Goal: Use online tool/utility: Utilize a website feature to perform a specific function

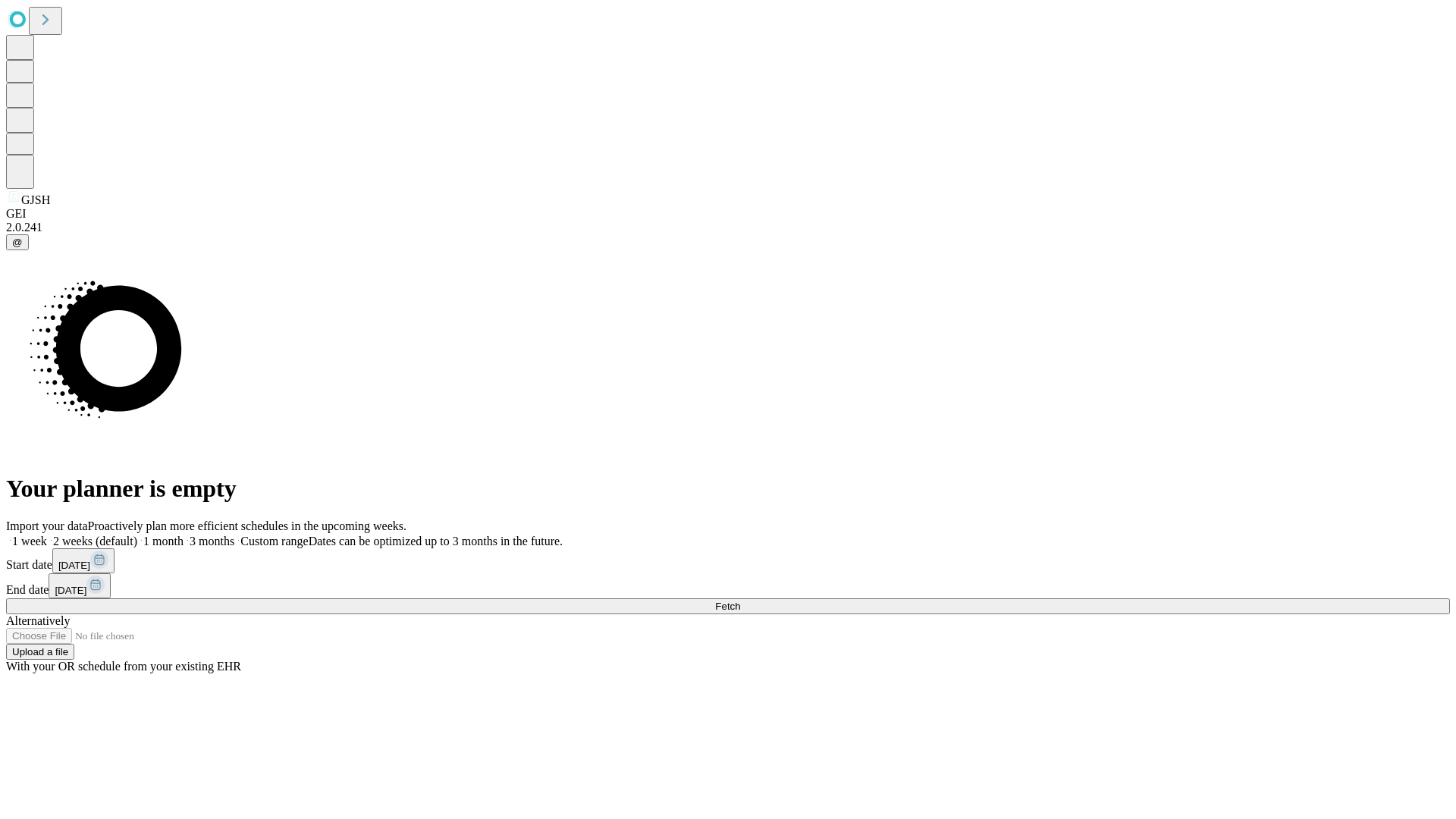
click at [740, 601] on span "Fetch" at bounding box center [727, 606] width 25 height 11
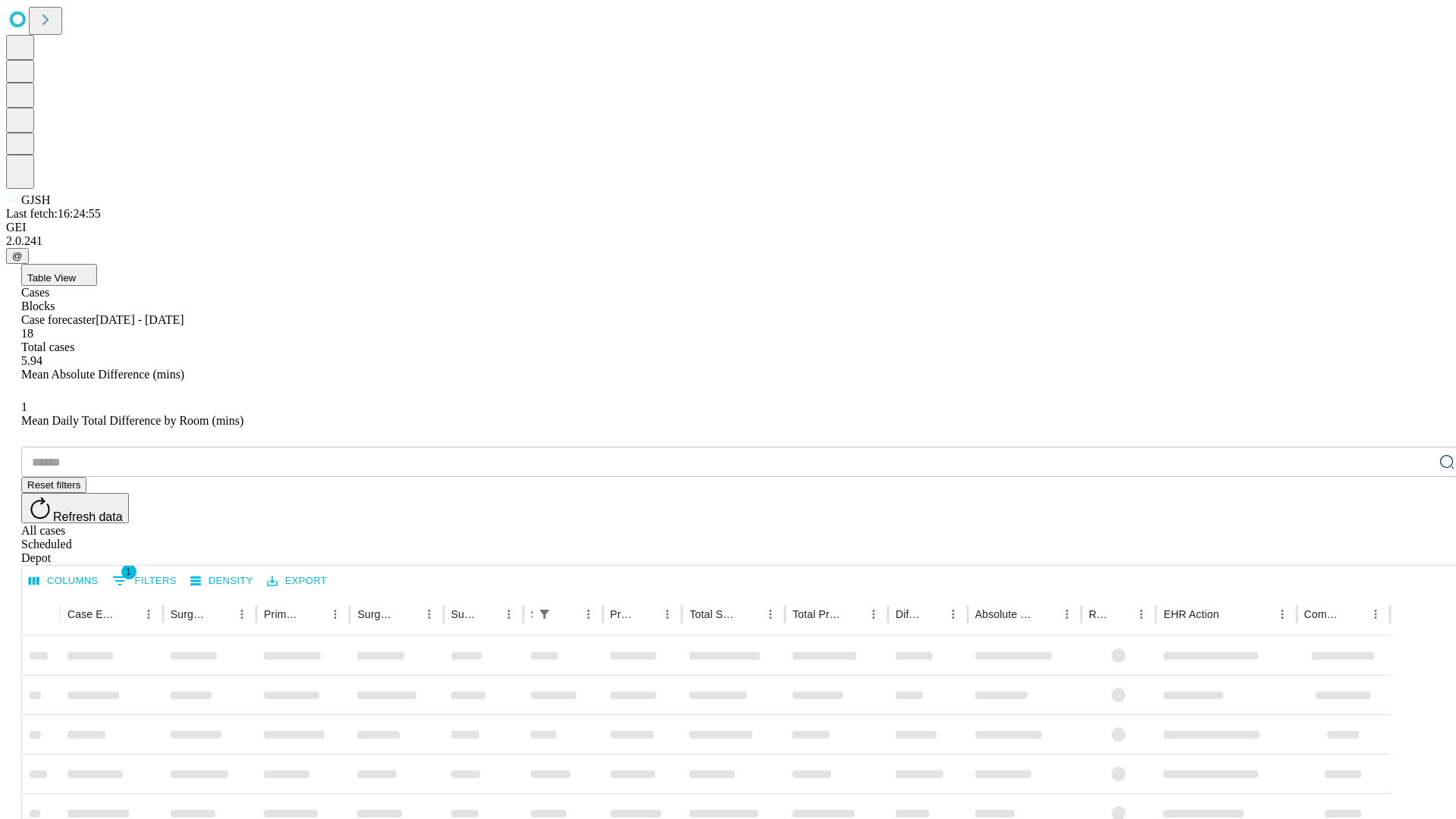
click at [76, 272] on span "Table View" at bounding box center [51, 278] width 49 height 11
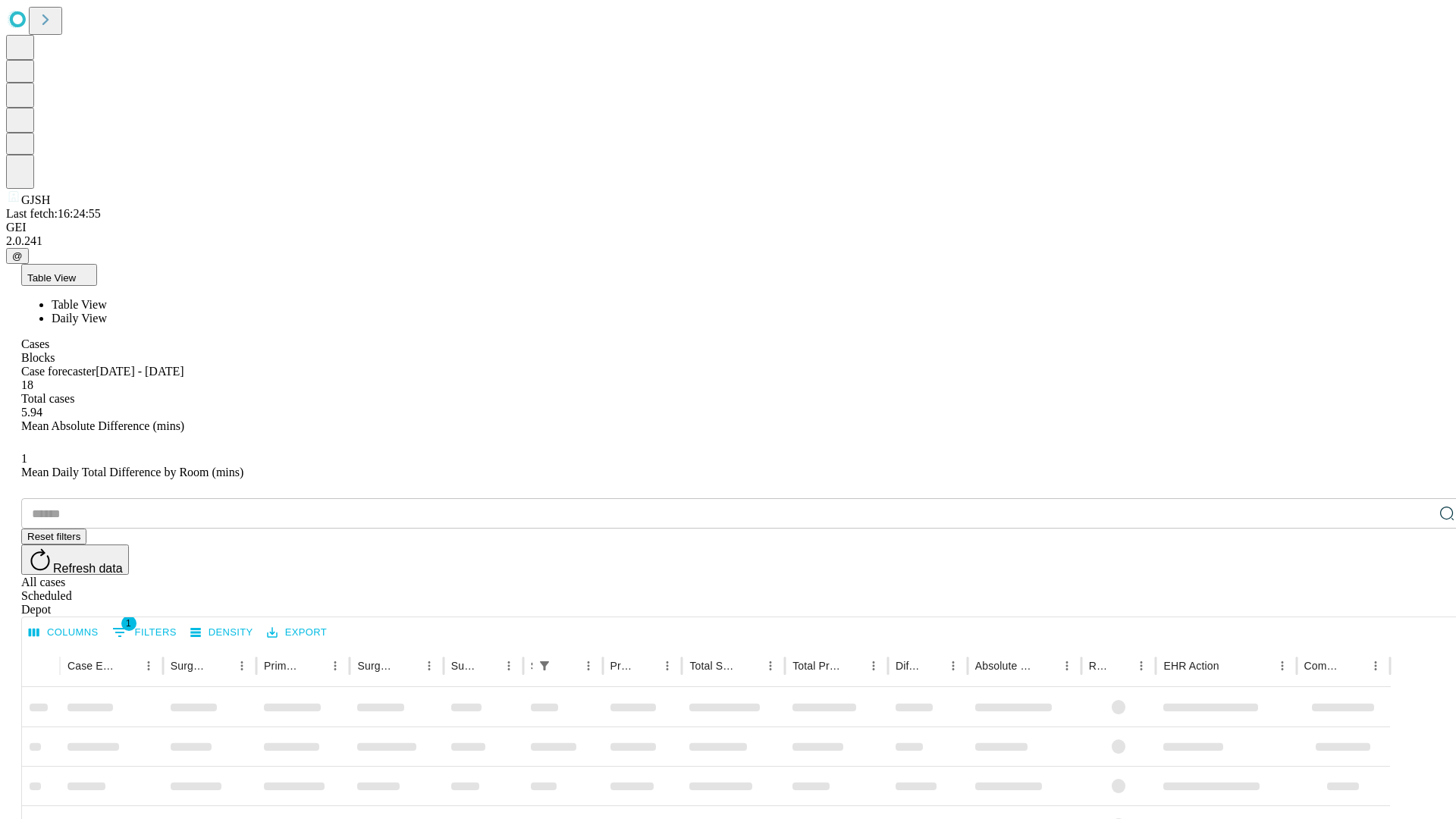
click at [107, 312] on span "Daily View" at bounding box center [79, 318] width 55 height 13
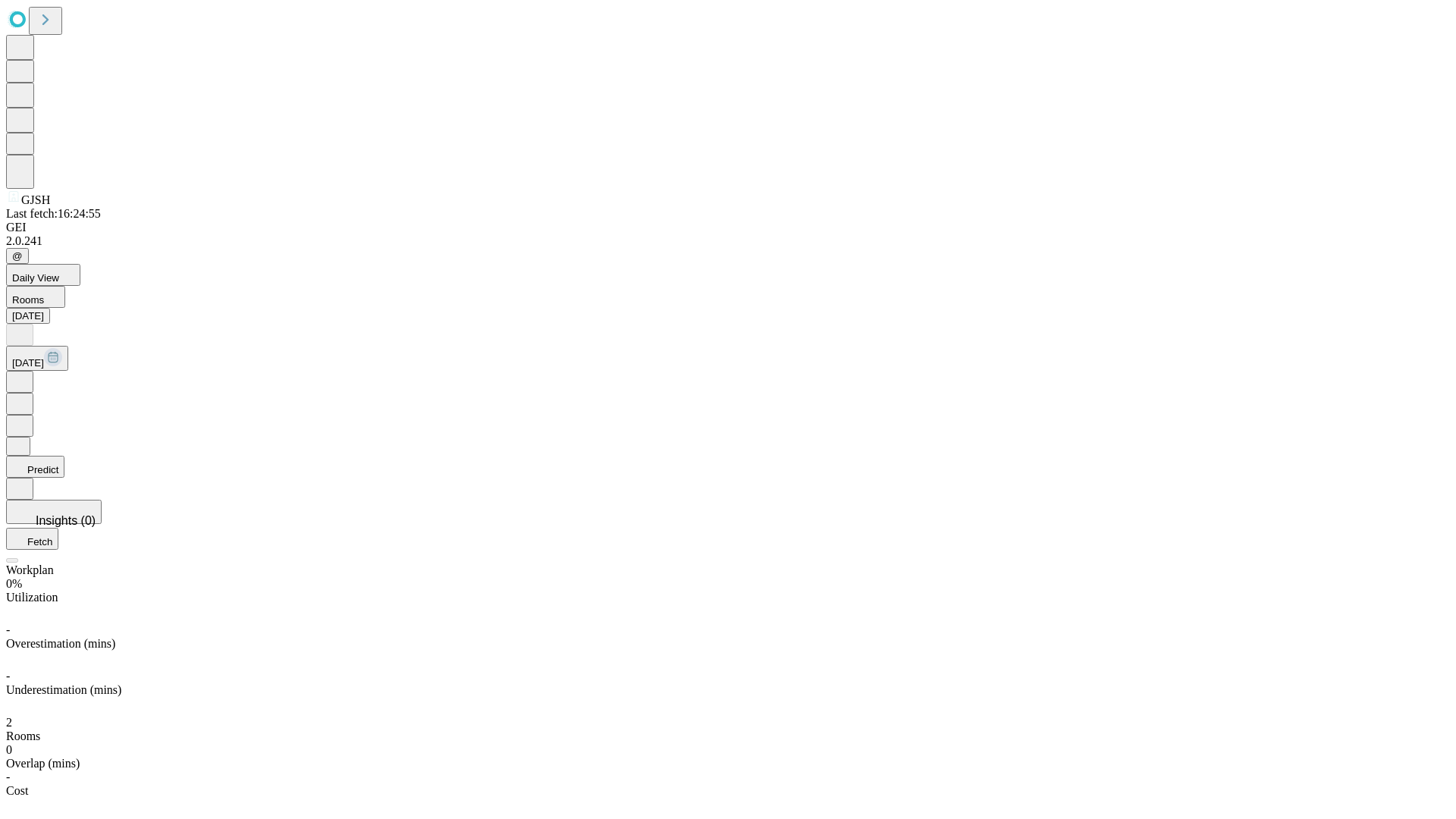
click at [64, 456] on button "Predict" at bounding box center [36, 467] width 59 height 22
